Goal: Register for event/course

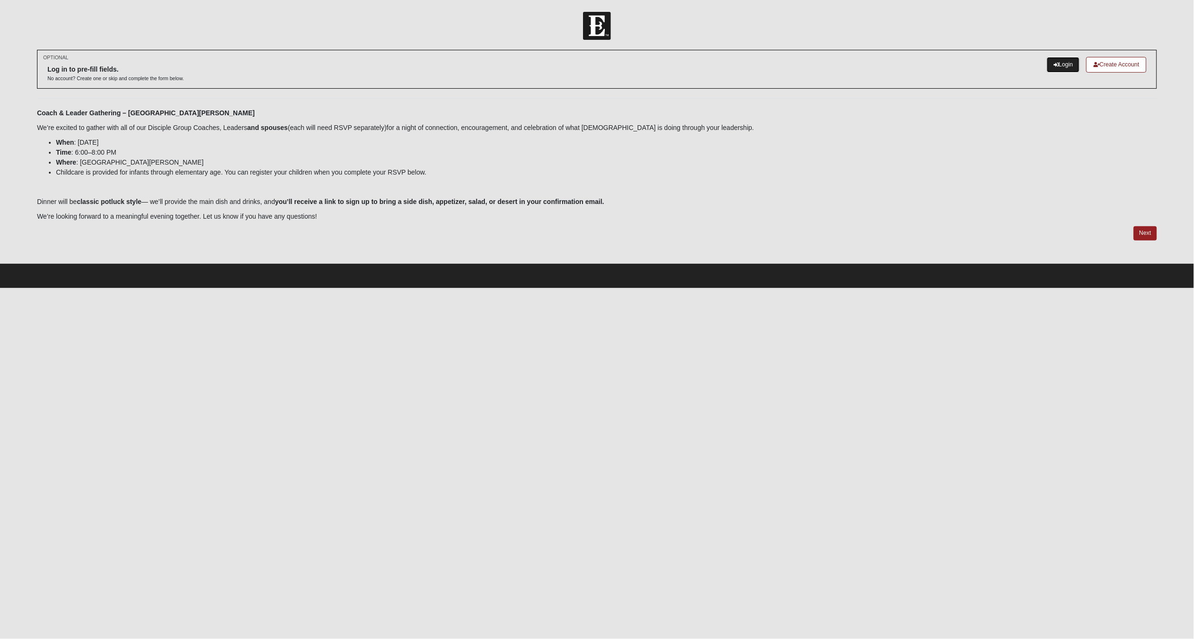
click at [1069, 65] on link "Login" at bounding box center [1063, 65] width 33 height 16
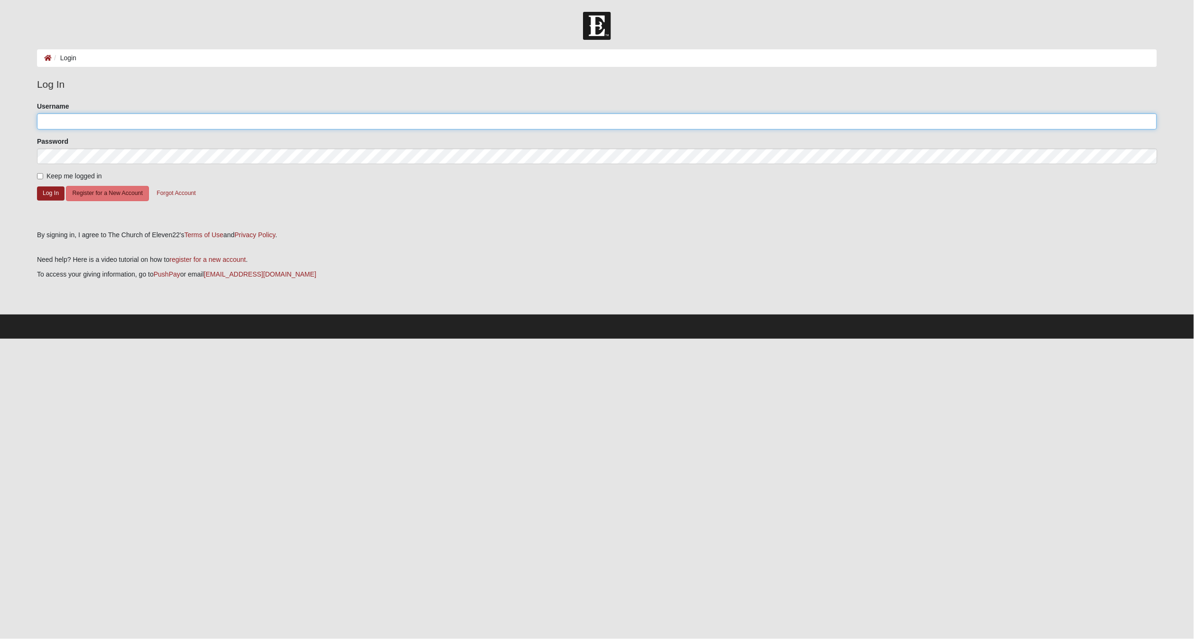
click at [168, 122] on input "Username" at bounding box center [597, 121] width 1120 height 16
type input "dspad"
drag, startPoint x: 268, startPoint y: 206, endPoint x: 262, endPoint y: 206, distance: 5.2
click at [268, 207] on form "Please correct the following: Username dspad Password Keep me logged in Log In …" at bounding box center [597, 163] width 1120 height 122
click at [58, 192] on button "Log In" at bounding box center [51, 193] width 28 height 14
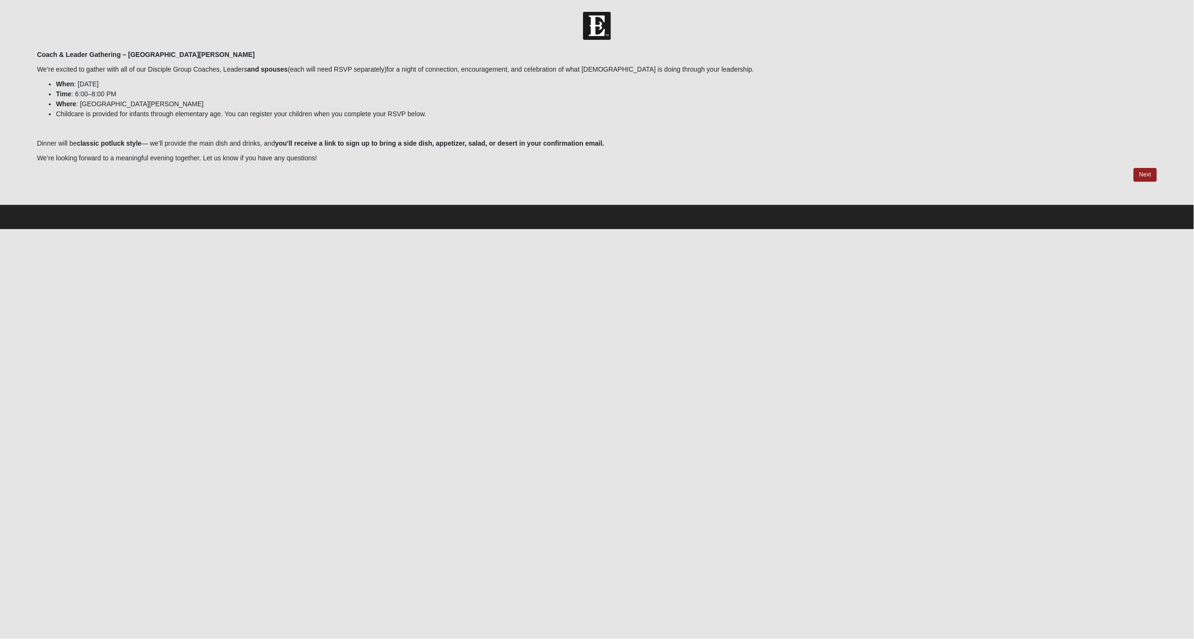
click at [432, 102] on li "Where : [GEOGRAPHIC_DATA][PERSON_NAME]" at bounding box center [606, 104] width 1101 height 10
click at [1147, 175] on link "Next" at bounding box center [1145, 175] width 23 height 14
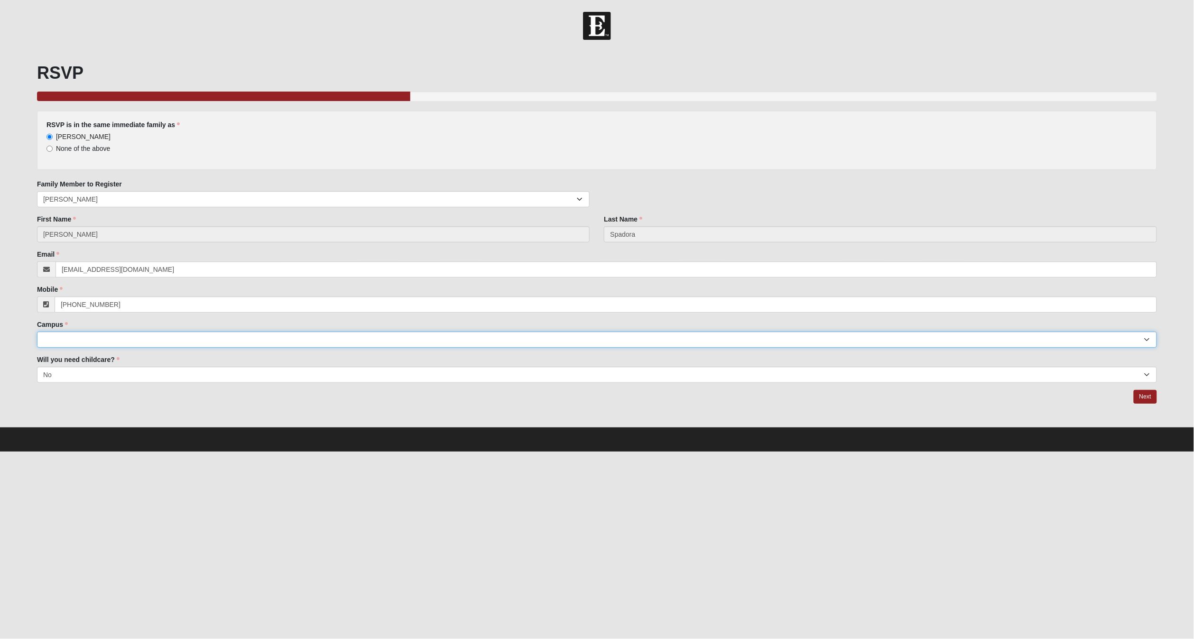
click at [99, 337] on select "Arlington Baymeadows Eleven22 Online [PERSON_NAME][GEOGRAPHIC_DATA] Jesup [GEOG…" at bounding box center [597, 340] width 1120 height 16
select select "11"
click at [37, 332] on select "Arlington Baymeadows Eleven22 Online [PERSON_NAME][GEOGRAPHIC_DATA] Jesup [GEOG…" at bounding box center [597, 340] width 1120 height 16
click at [129, 371] on select "Yes No" at bounding box center [597, 375] width 1120 height 16
select select "Yes"
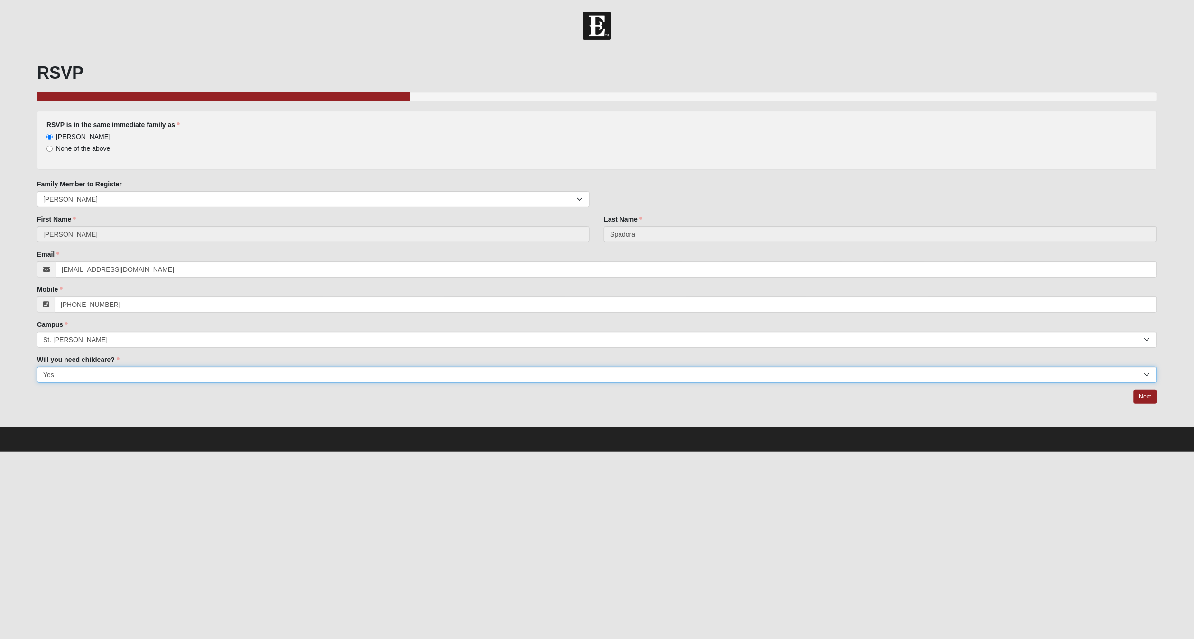
click at [37, 367] on select "Yes No" at bounding box center [597, 375] width 1120 height 16
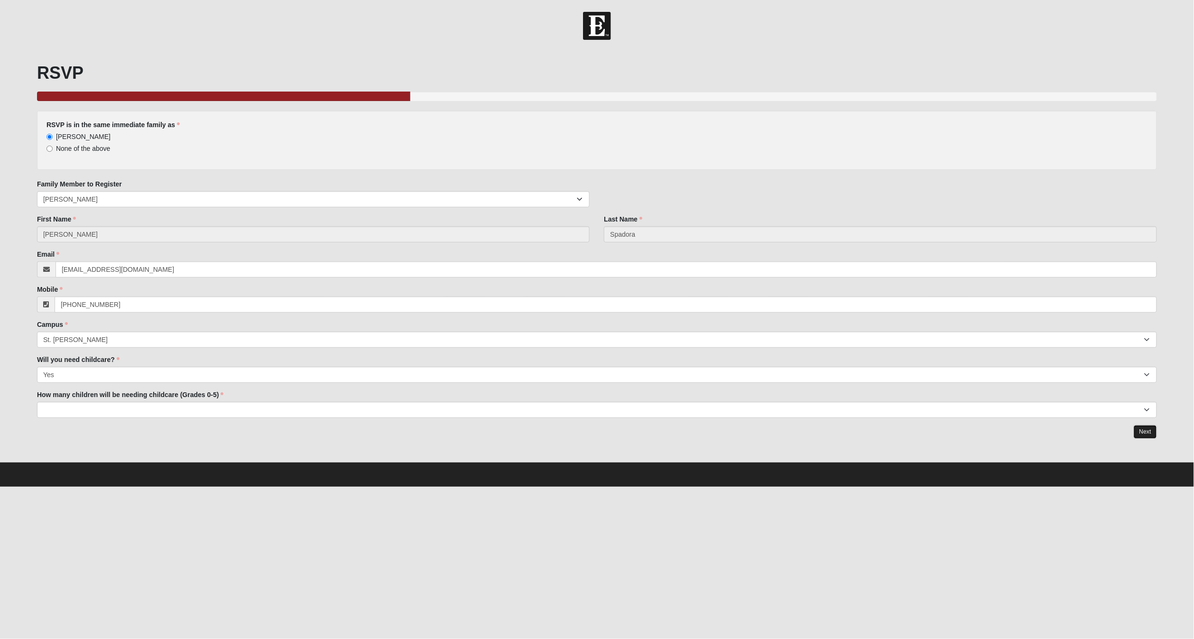
click at [1142, 429] on link "Next" at bounding box center [1145, 432] width 23 height 14
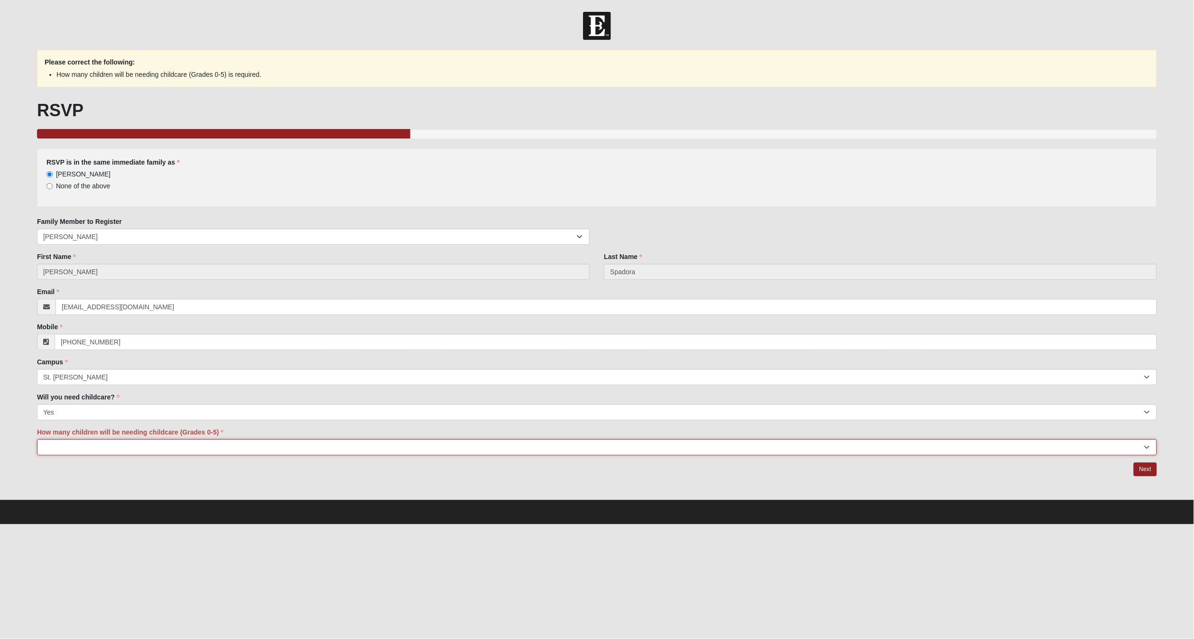
click at [69, 451] on select "1 2 3 4 5" at bounding box center [597, 447] width 1120 height 16
select select "2"
click at [37, 439] on select "1 2 3 4 5" at bounding box center [597, 447] width 1120 height 16
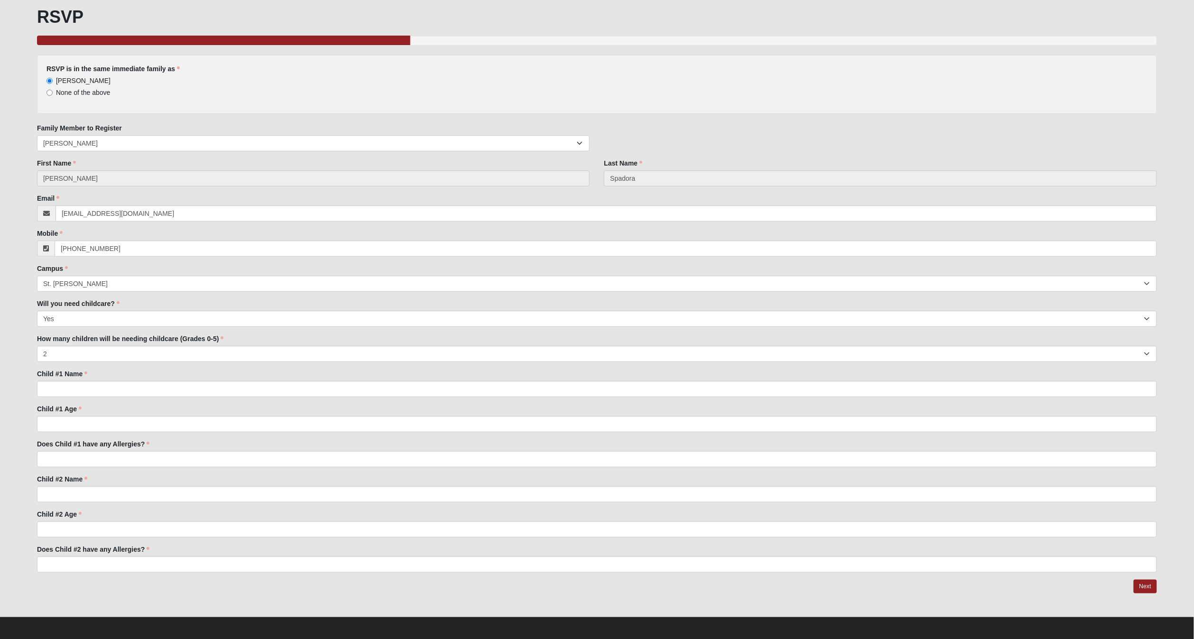
scroll to position [57, 0]
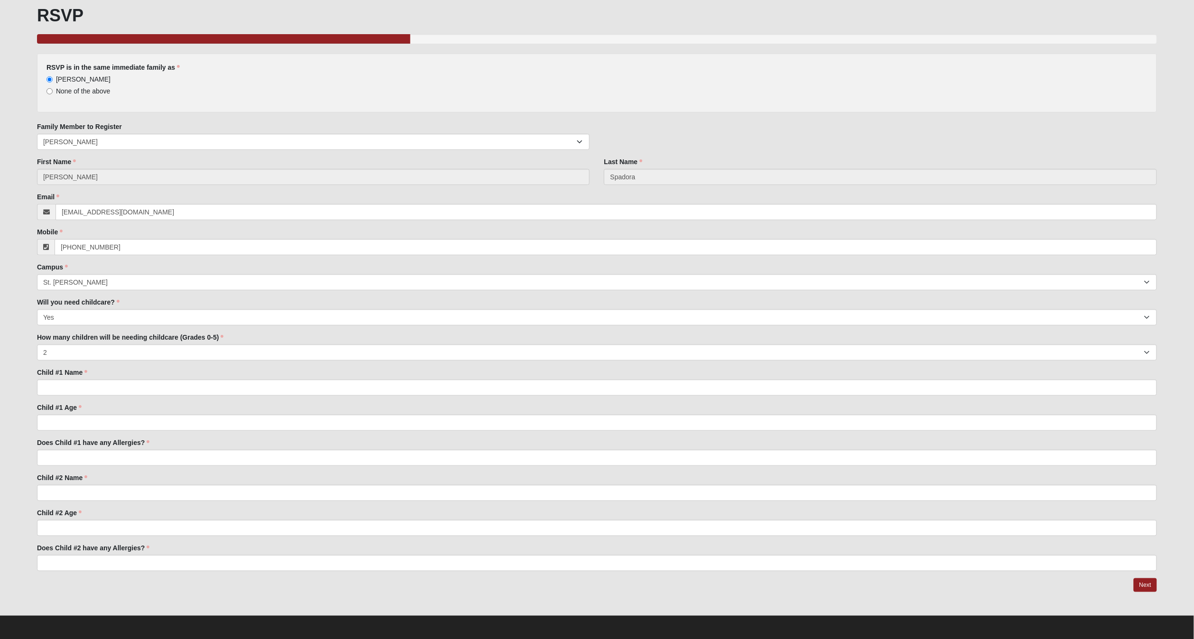
drag, startPoint x: 153, startPoint y: 378, endPoint x: 148, endPoint y: 382, distance: 6.7
click at [152, 379] on div "Child #1 Name Child #1 Name is required." at bounding box center [597, 382] width 1120 height 28
click at [147, 383] on input "Child #1 Name" at bounding box center [597, 388] width 1120 height 16
type input "[PERSON_NAME]"
type input "10"
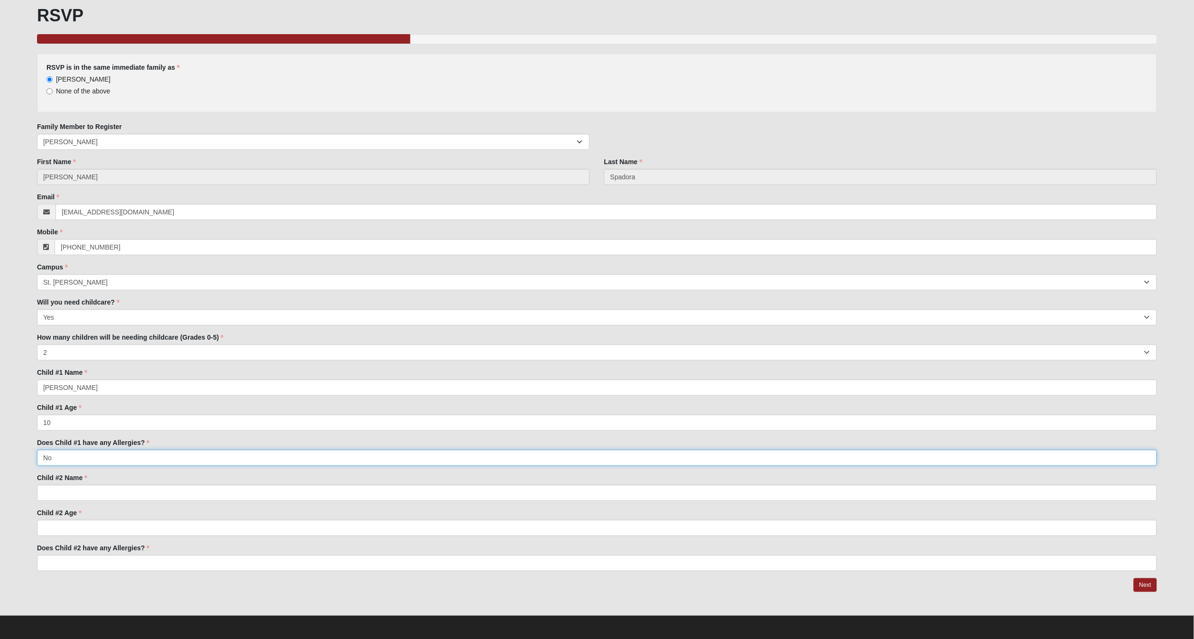
type input "No"
type input "[PERSON_NAME]"
type input "7"
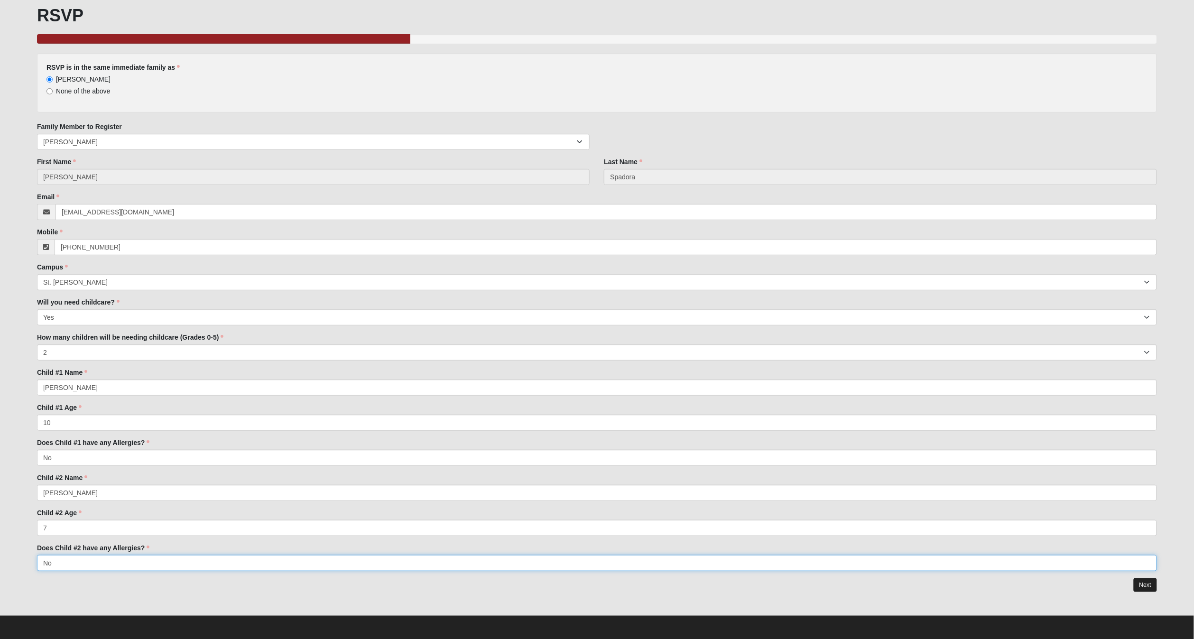
type input "No"
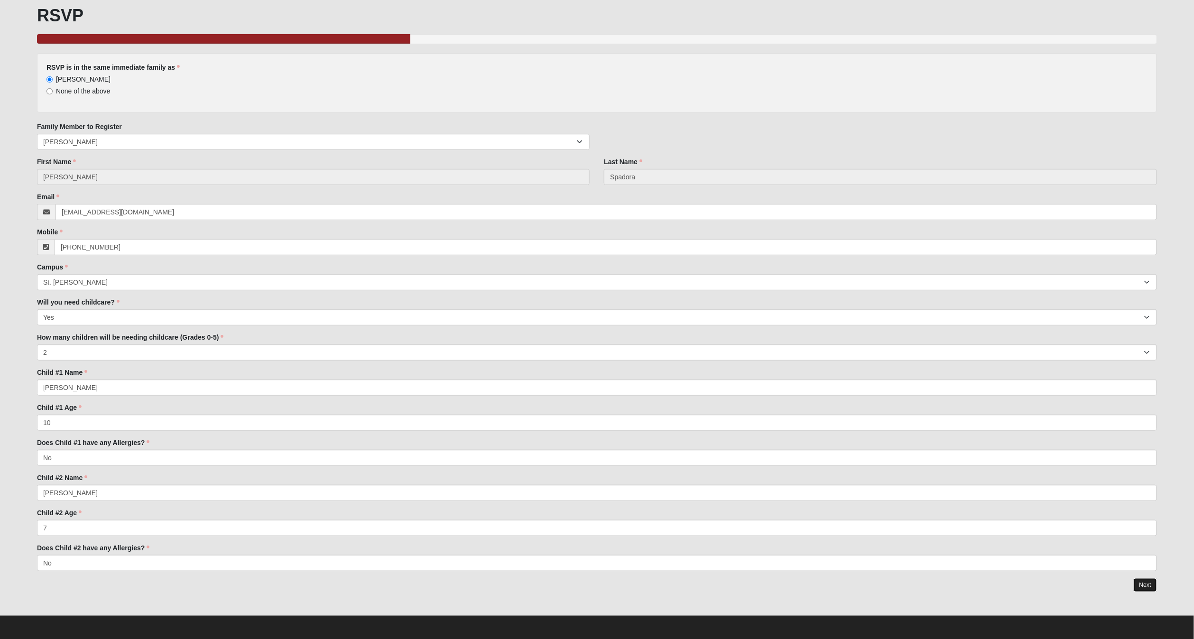
click at [1144, 585] on link "Next" at bounding box center [1145, 585] width 23 height 14
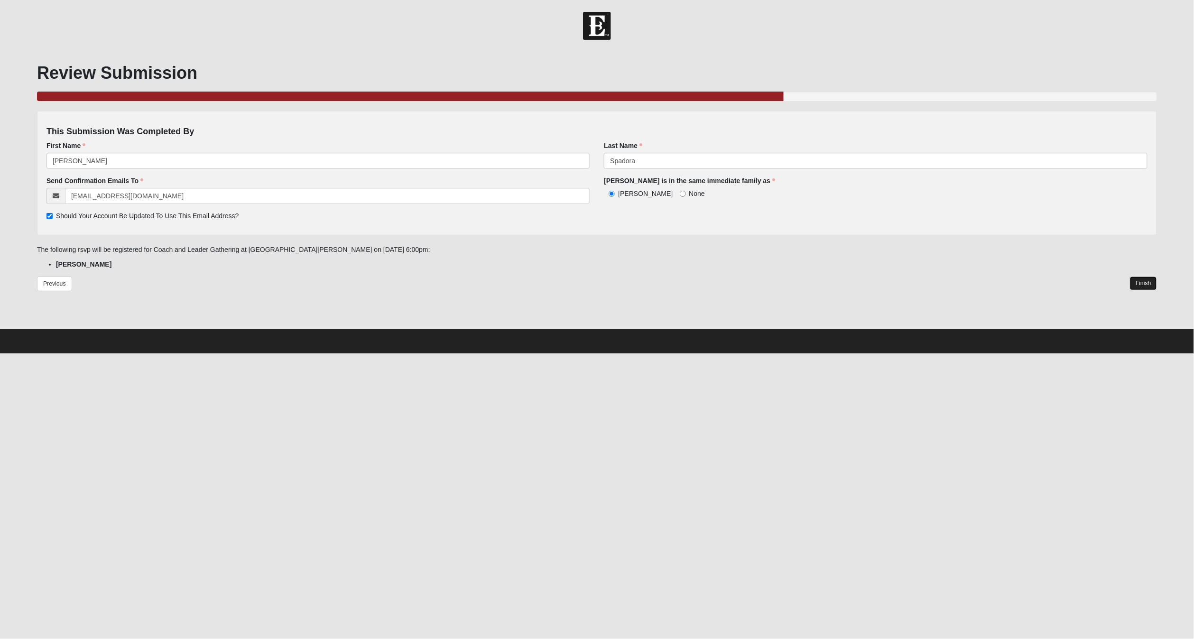
click at [1147, 284] on link "Finish" at bounding box center [1143, 284] width 27 height 14
